Goal: Task Accomplishment & Management: Use online tool/utility

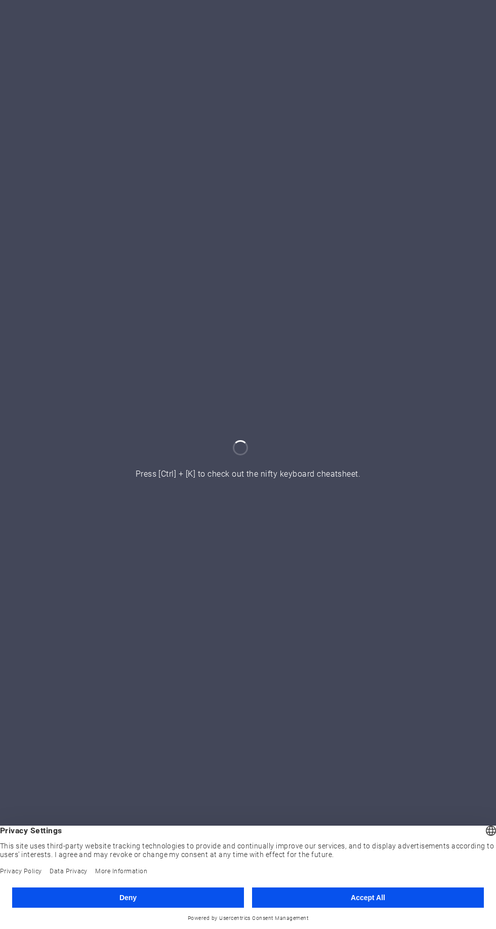
click at [383, 889] on button "Accept All" at bounding box center [368, 897] width 232 height 20
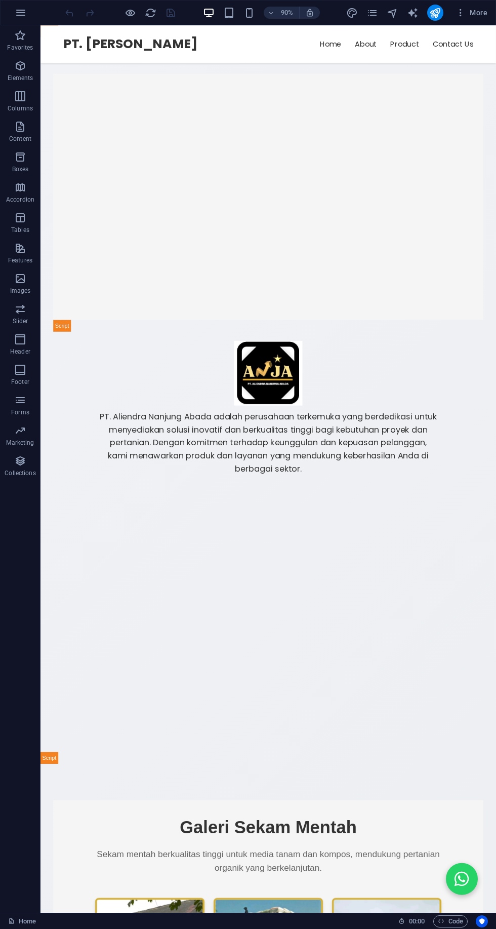
click at [20, 15] on icon "button" at bounding box center [21, 13] width 12 height 12
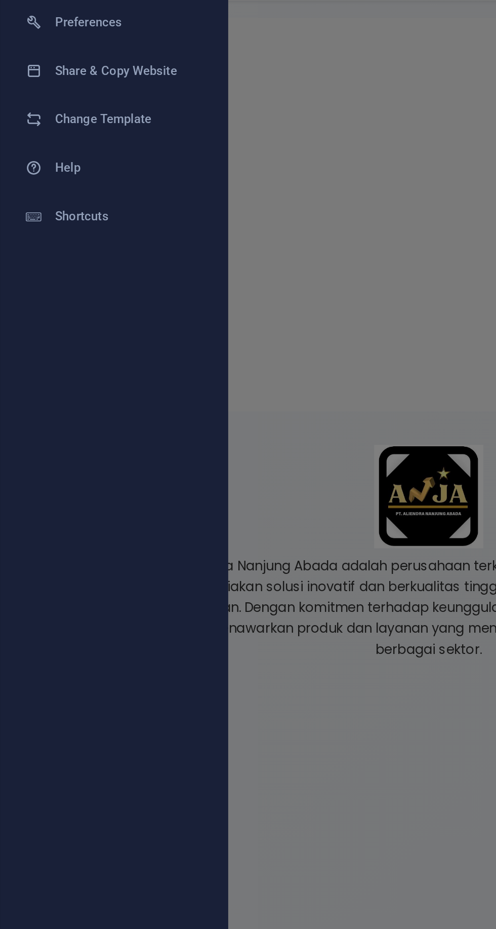
click at [46, 103] on h6 "Share & Copy Website" at bounding box center [81, 107] width 94 height 12
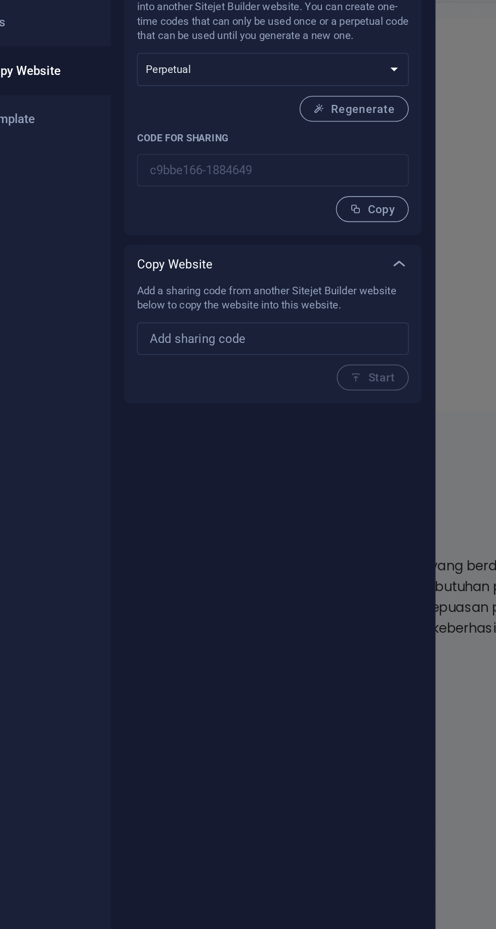
click at [320, 190] on span "Copy" at bounding box center [306, 193] width 28 height 8
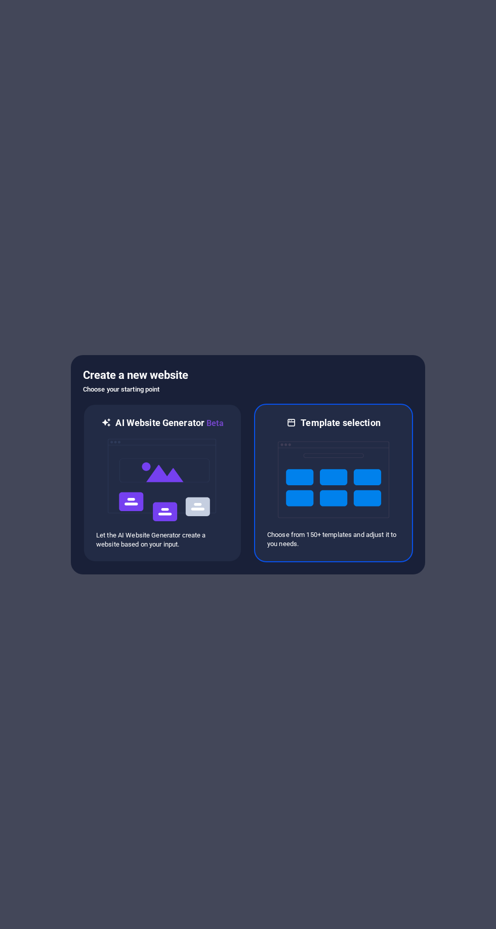
click at [363, 512] on img at bounding box center [333, 479] width 111 height 101
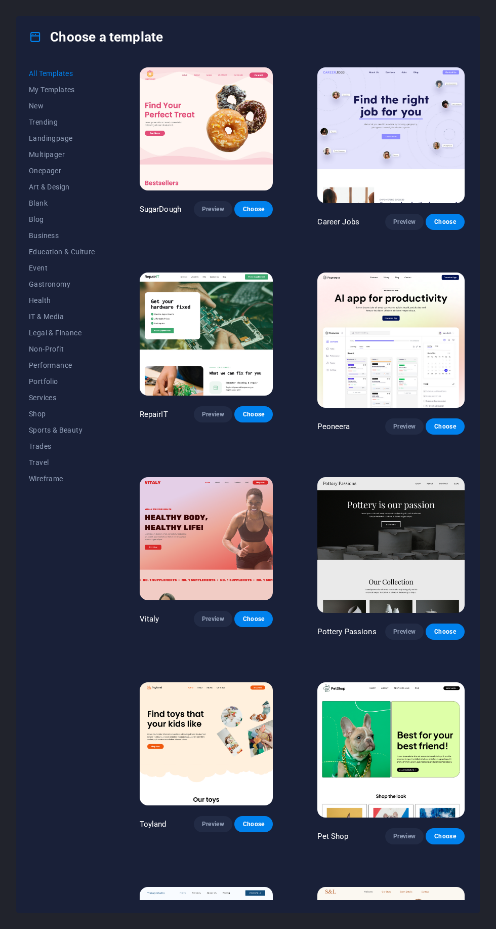
click at [266, 201] on button "Choose" at bounding box center [253, 209] width 38 height 16
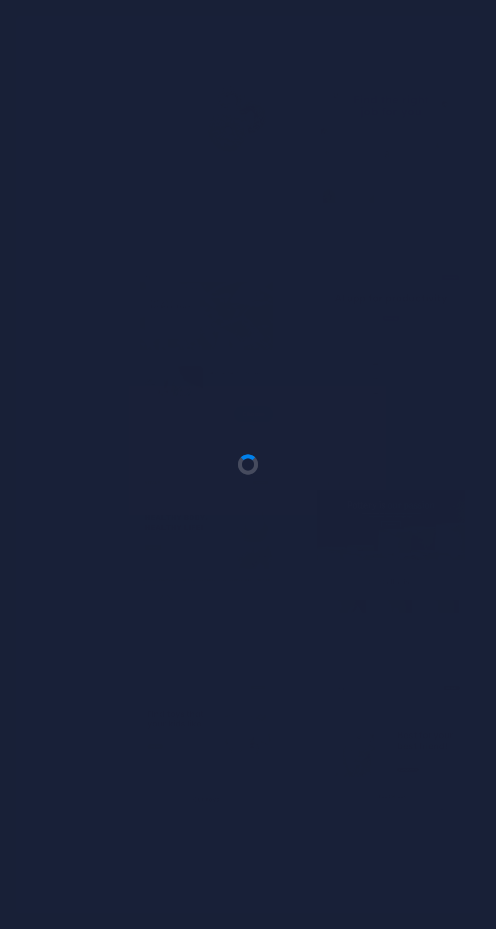
click at [265, 101] on div at bounding box center [248, 464] width 496 height 929
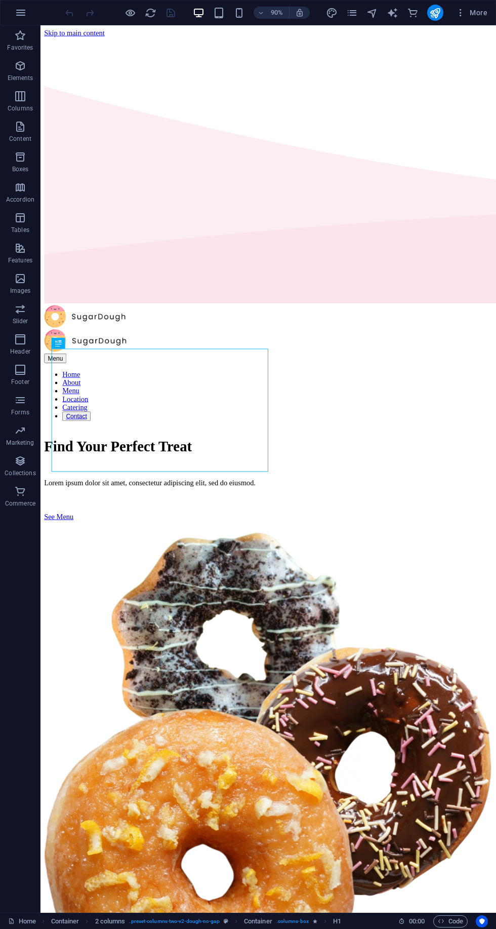
click at [20, 13] on icon "button" at bounding box center [21, 13] width 12 height 12
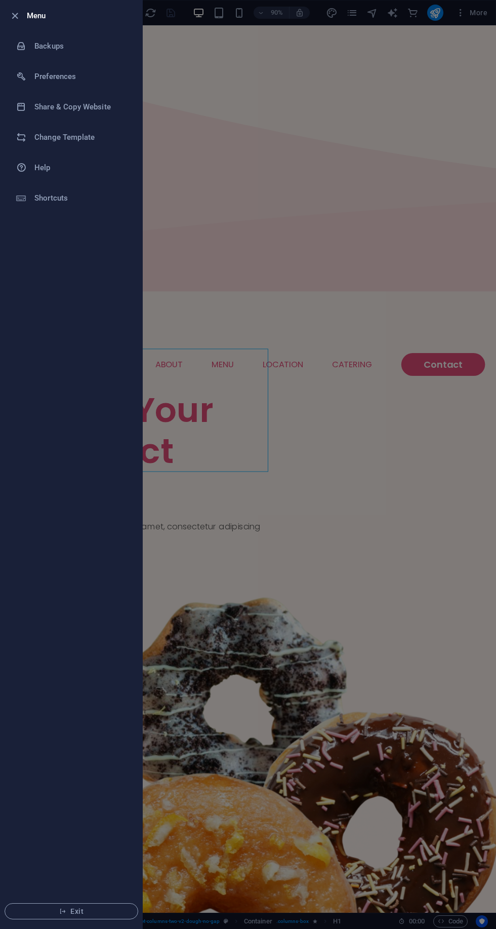
click at [88, 138] on h6 "Change Template" at bounding box center [81, 137] width 94 height 12
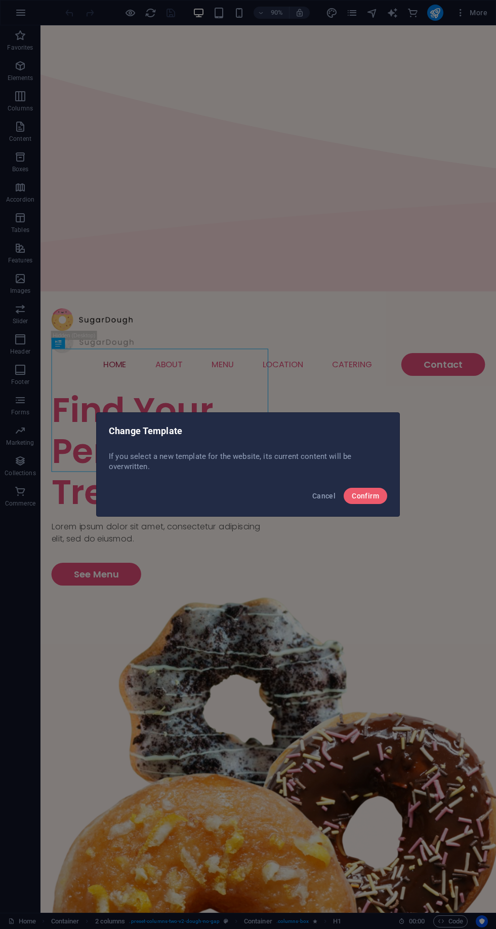
click at [331, 498] on span "Cancel" at bounding box center [323, 496] width 23 height 8
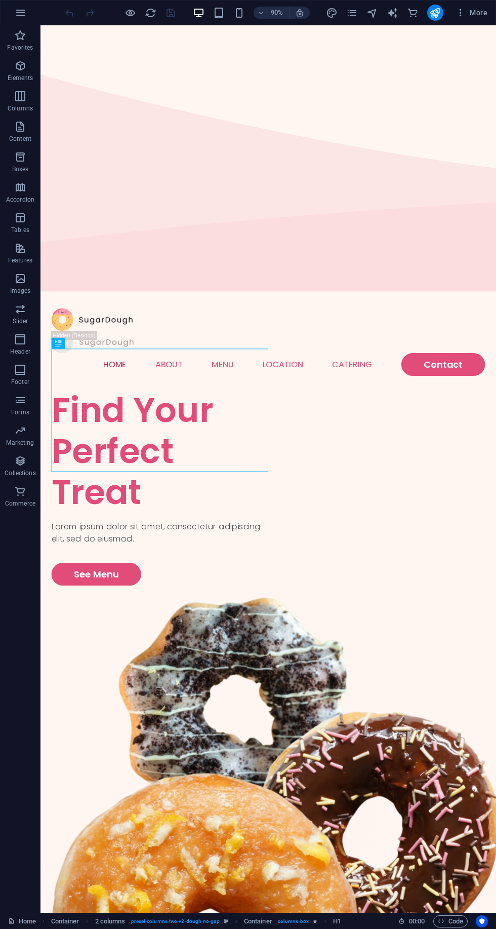
click at [20, 13] on icon "button" at bounding box center [21, 13] width 12 height 12
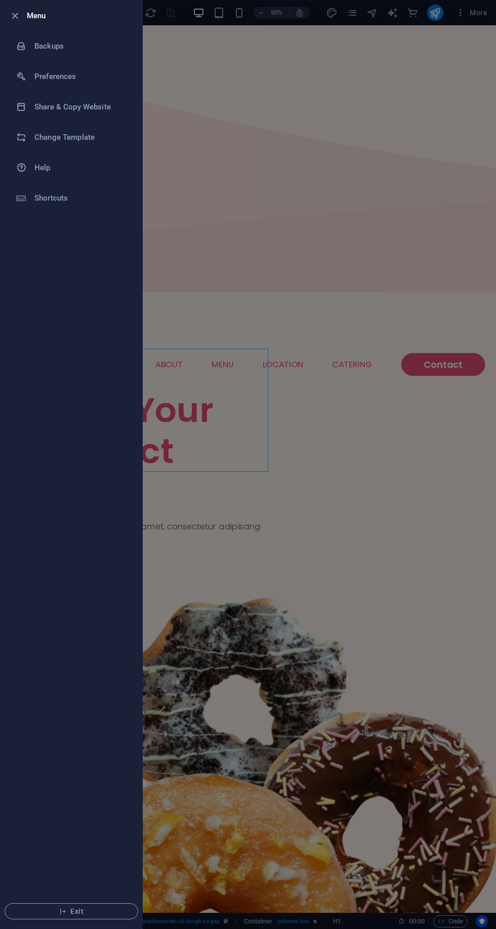
click at [99, 106] on h6 "Share & Copy Website" at bounding box center [81, 107] width 94 height 12
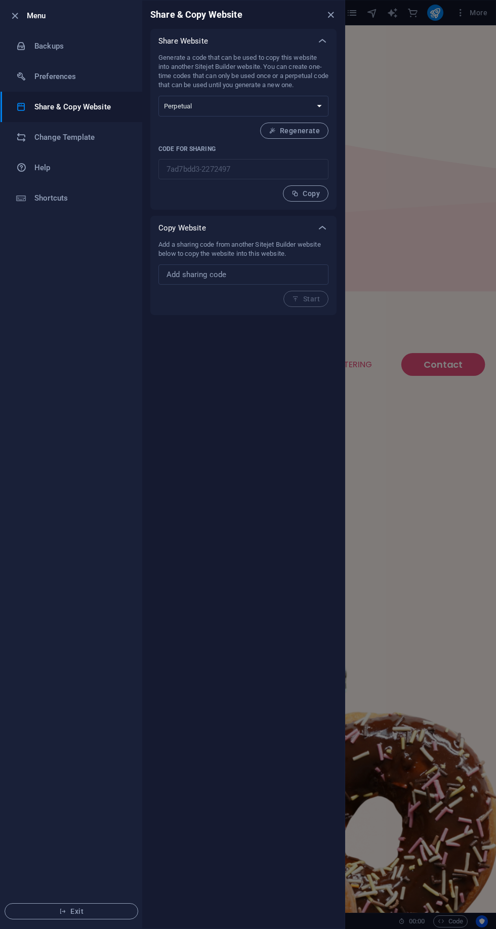
click at [251, 272] on input "text" at bounding box center [244, 274] width 170 height 20
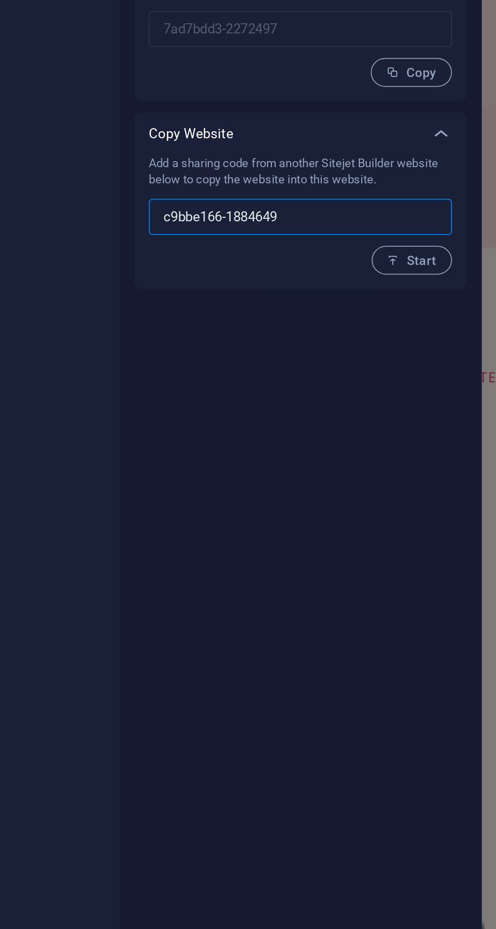
type input "c9bbe166-1884649"
click at [314, 298] on span "Start" at bounding box center [306, 299] width 28 height 8
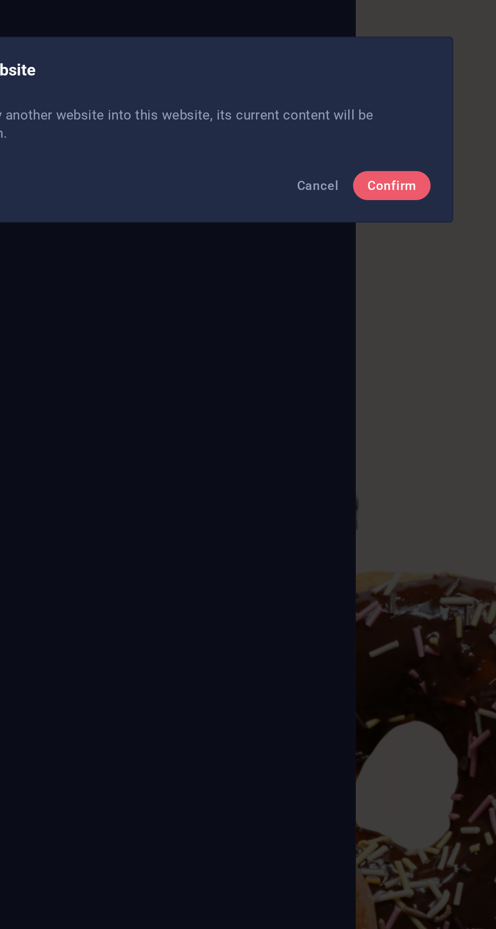
click at [373, 499] on span "Confirm" at bounding box center [365, 496] width 27 height 8
click at [372, 493] on span "Confirm" at bounding box center [365, 496] width 27 height 8
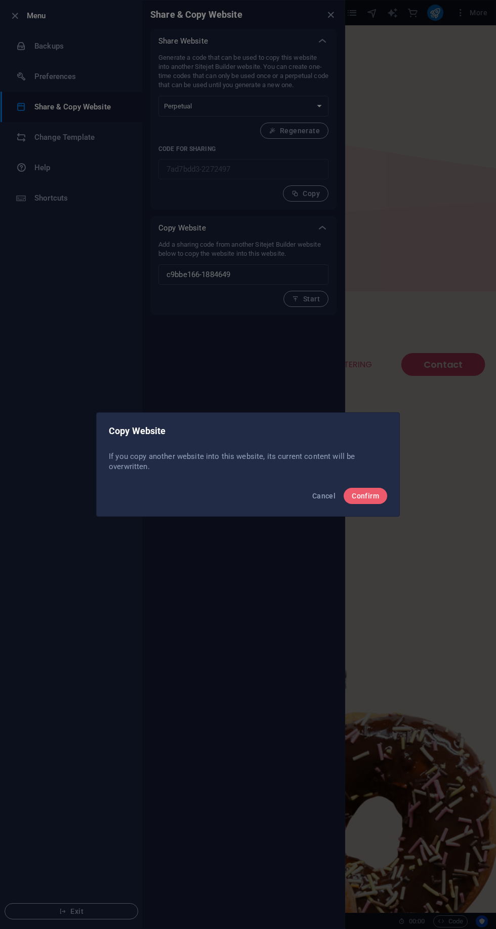
click at [381, 493] on button "Confirm" at bounding box center [366, 496] width 44 height 16
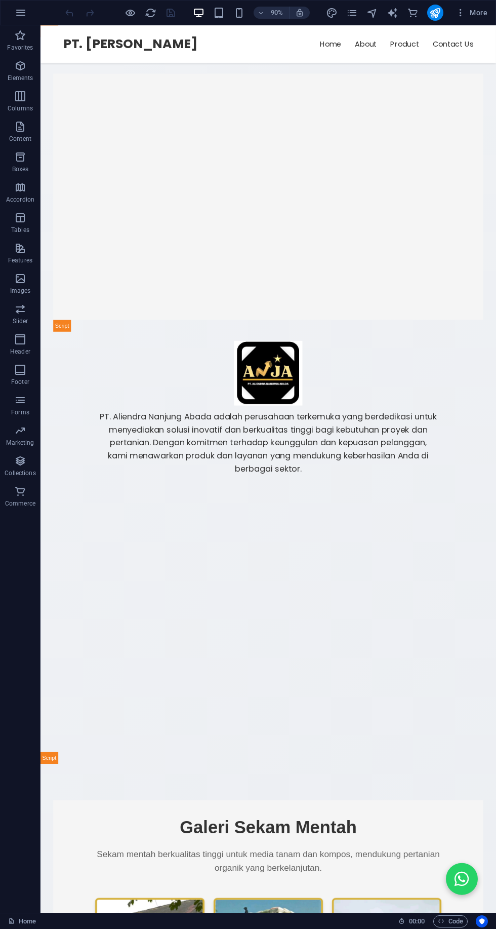
click at [436, 13] on icon "publish" at bounding box center [435, 13] width 12 height 12
